Goal: Transaction & Acquisition: Register for event/course

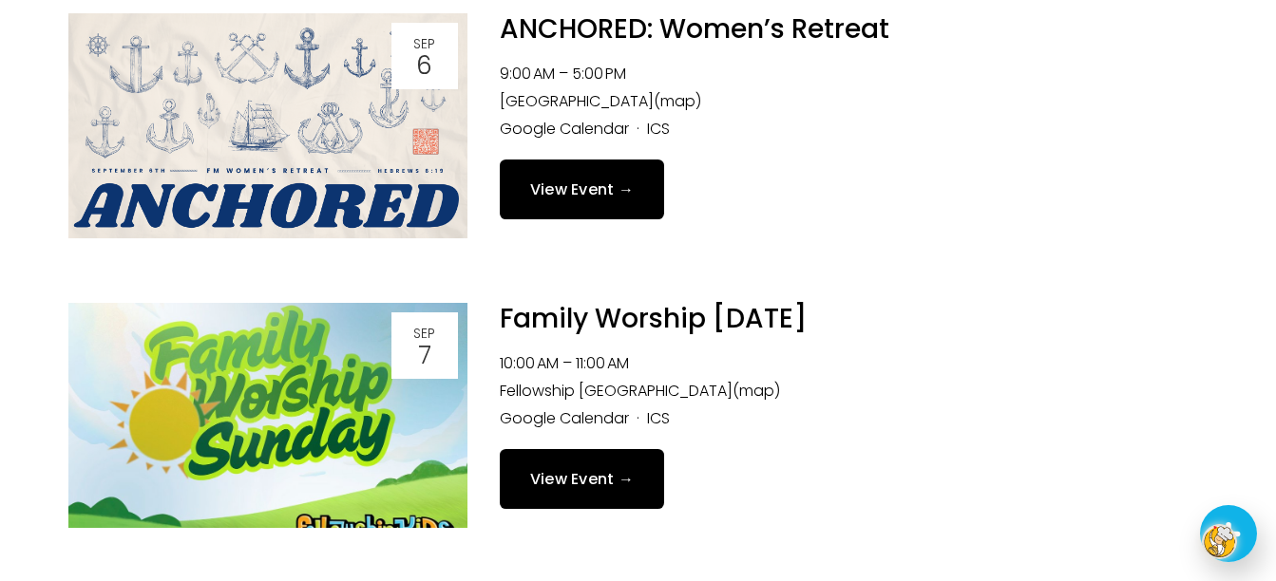
scroll to position [570, 0]
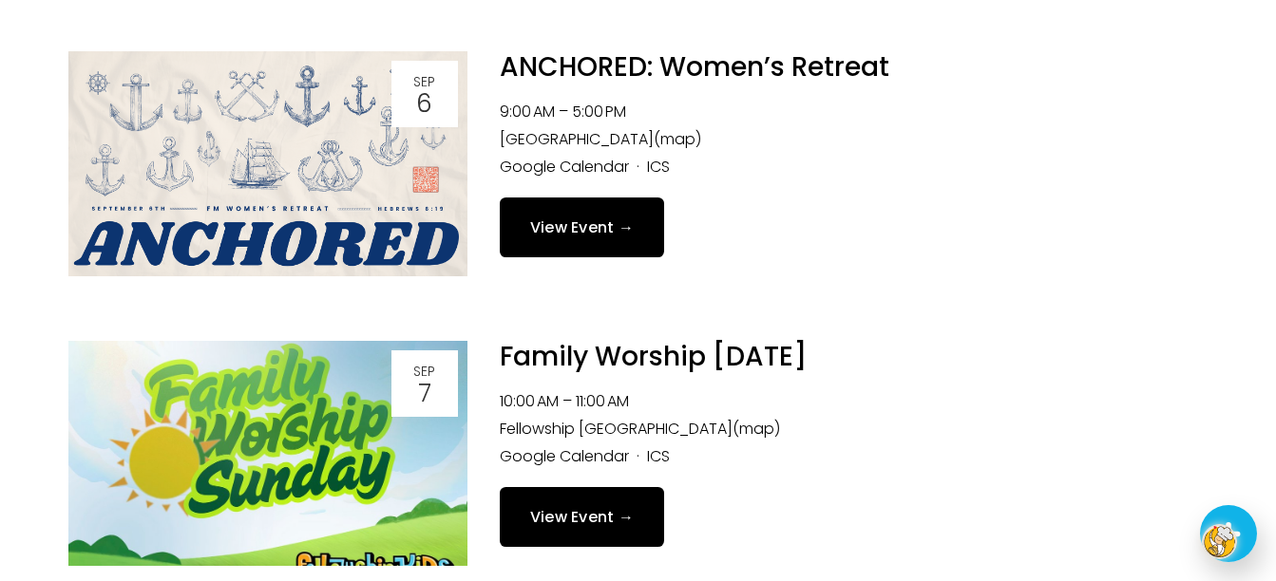
click at [627, 218] on link "View Event →" at bounding box center [582, 228] width 165 height 60
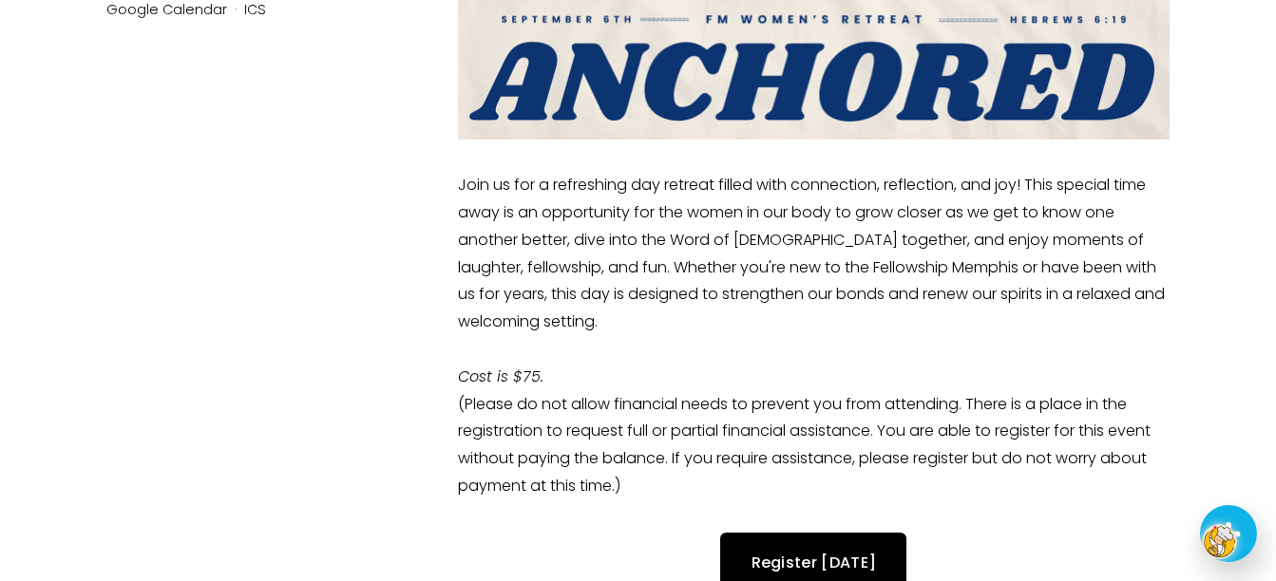
scroll to position [981, 0]
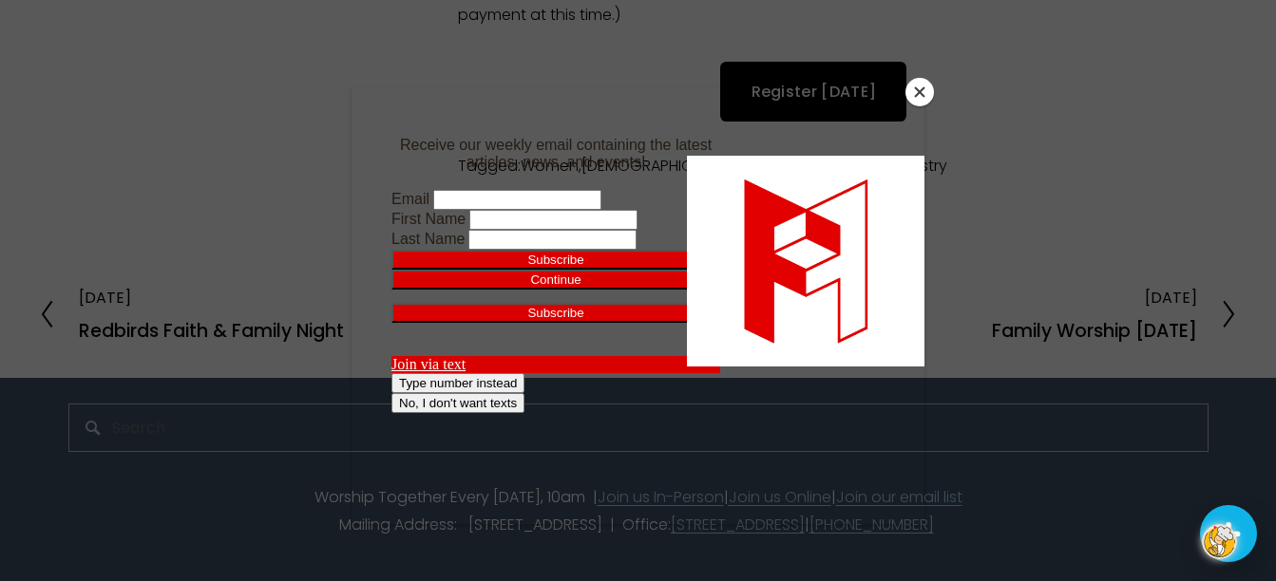
click at [921, 89] on button "Close" at bounding box center [919, 92] width 28 height 28
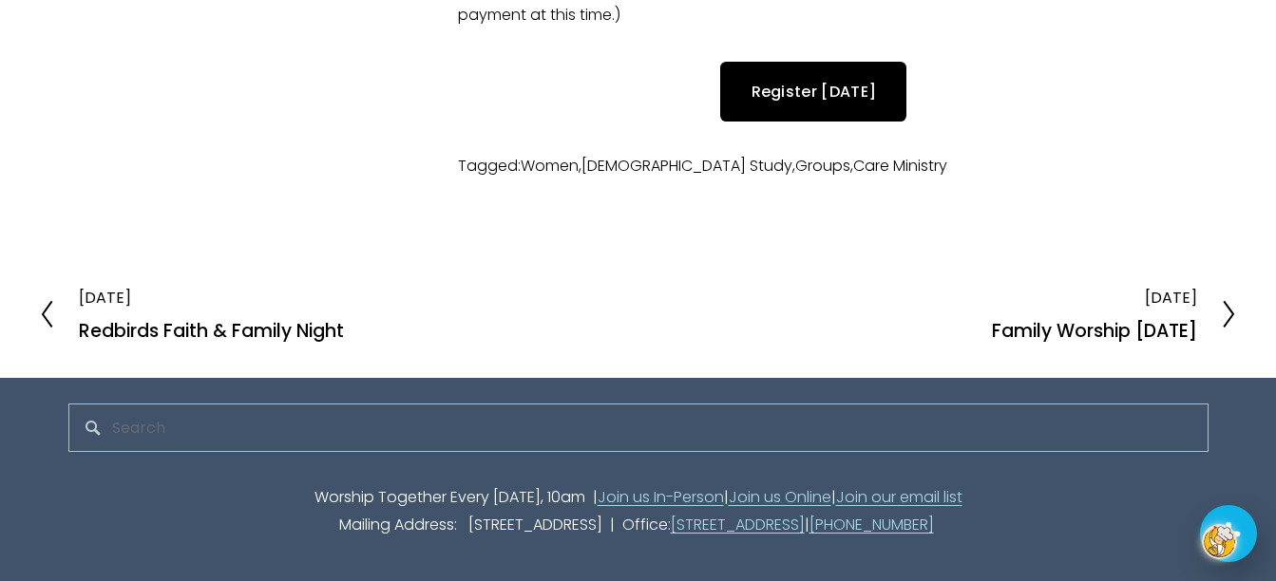
click at [43, 316] on icon at bounding box center [46, 314] width 17 height 30
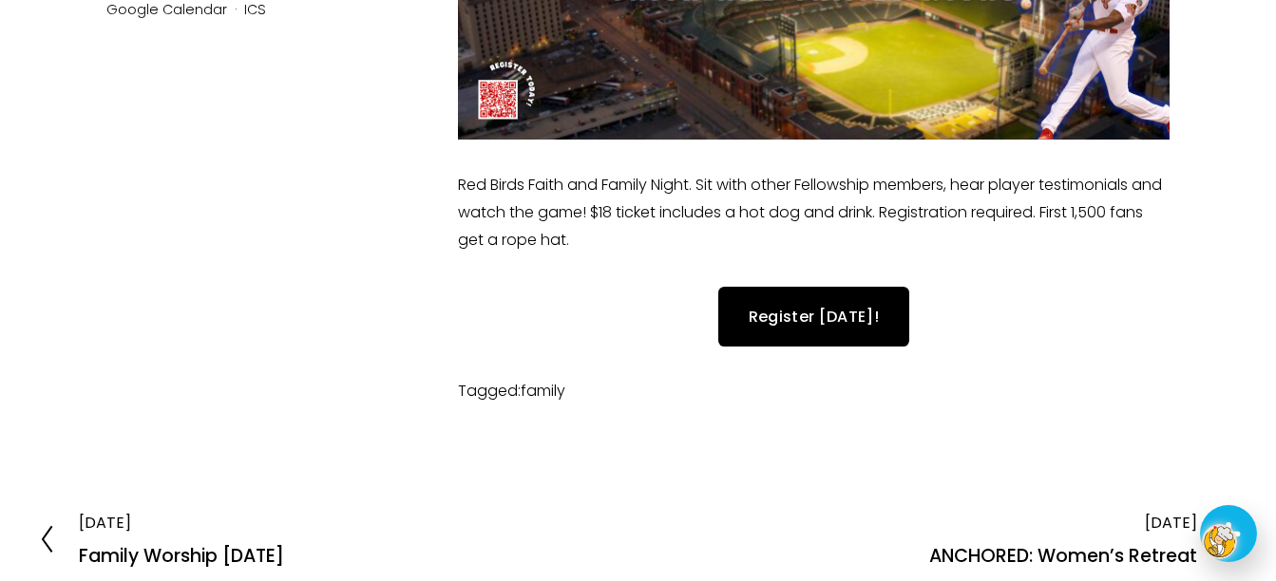
scroll to position [735, 0]
